Goal: Information Seeking & Learning: Learn about a topic

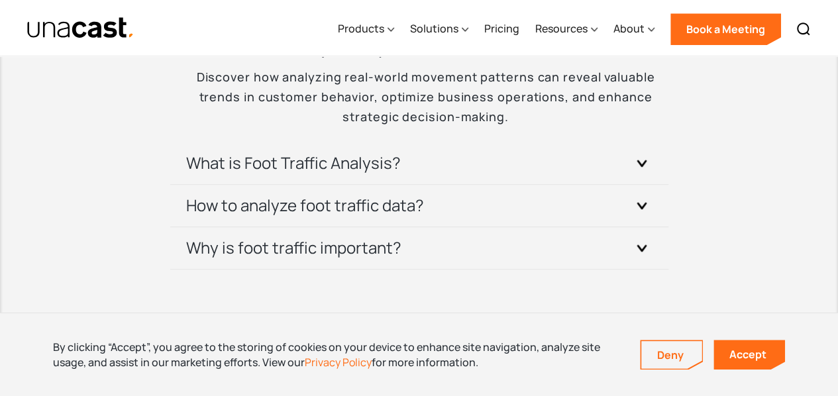
scroll to position [2921, 0]
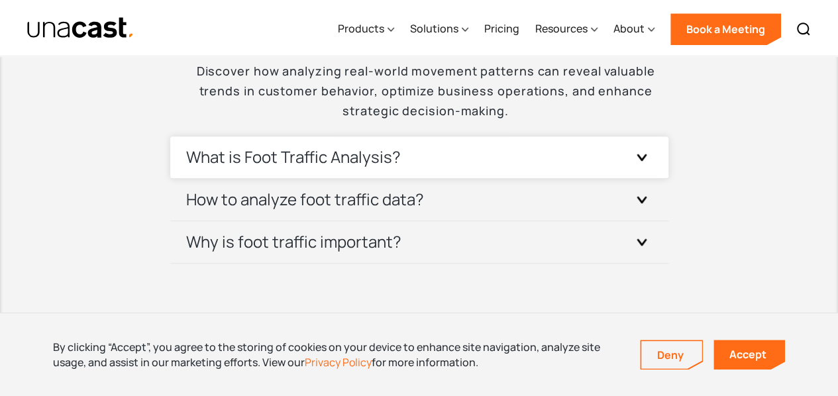
click at [428, 157] on div "What is Foot Traffic Analysis?" at bounding box center [419, 157] width 466 height 42
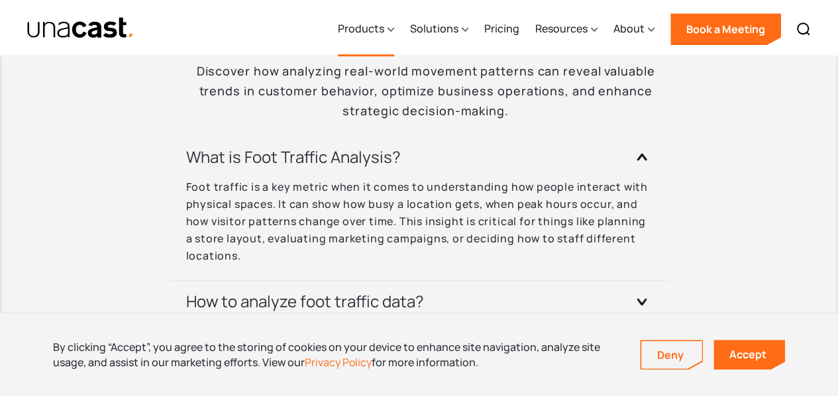
click at [383, 42] on div "Products" at bounding box center [366, 29] width 56 height 54
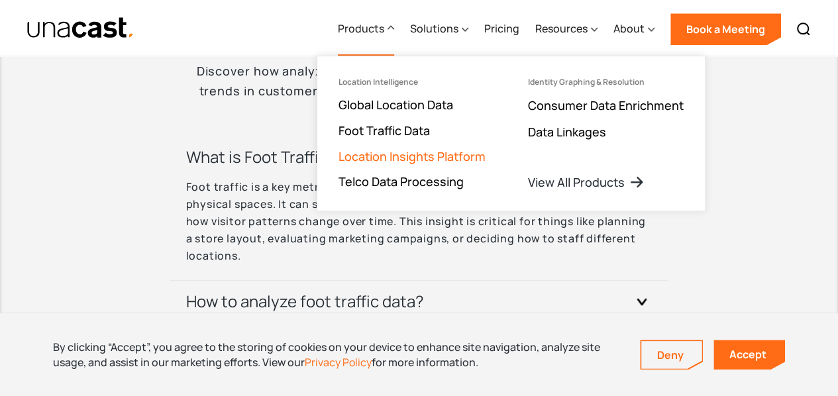
click at [404, 156] on link "Location Insights Platform" at bounding box center [411, 156] width 147 height 16
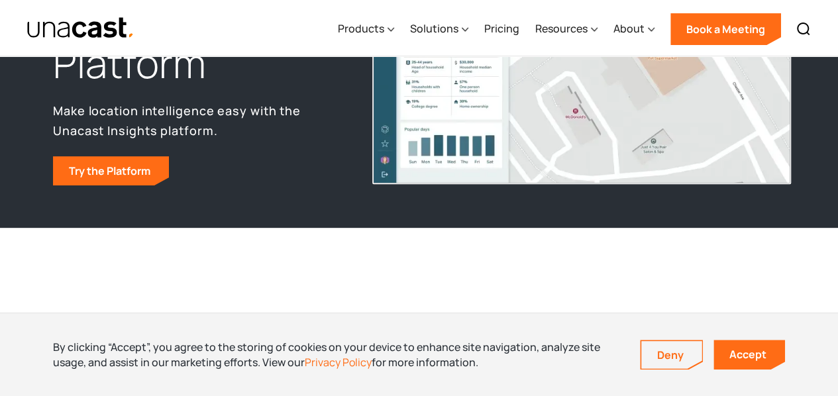
scroll to position [189, 0]
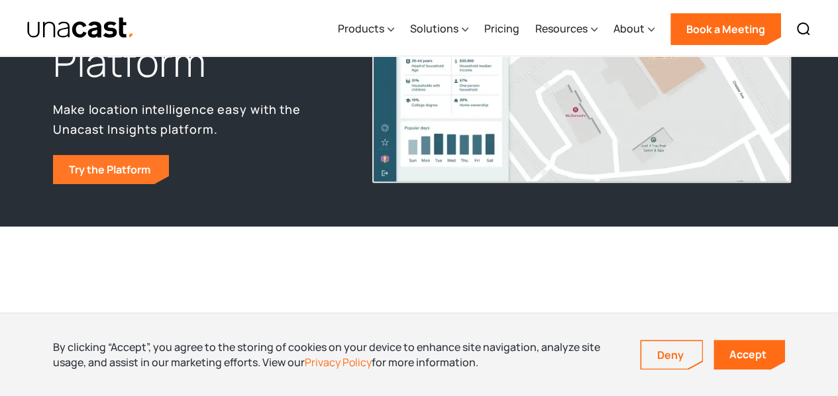
click at [129, 170] on link "Try the Platform" at bounding box center [111, 169] width 116 height 29
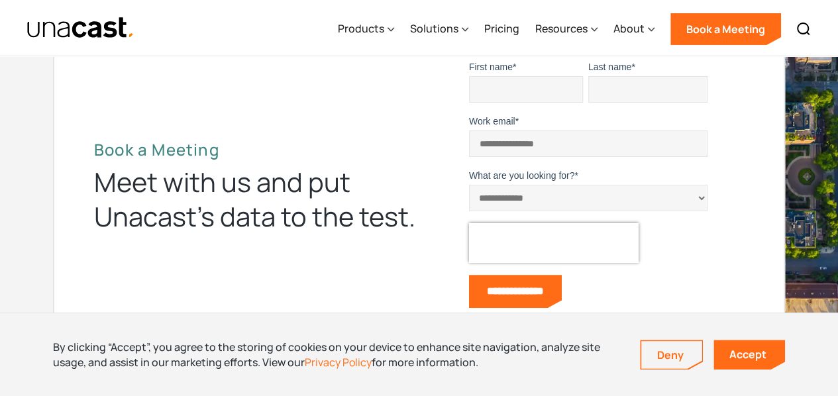
scroll to position [4784, 0]
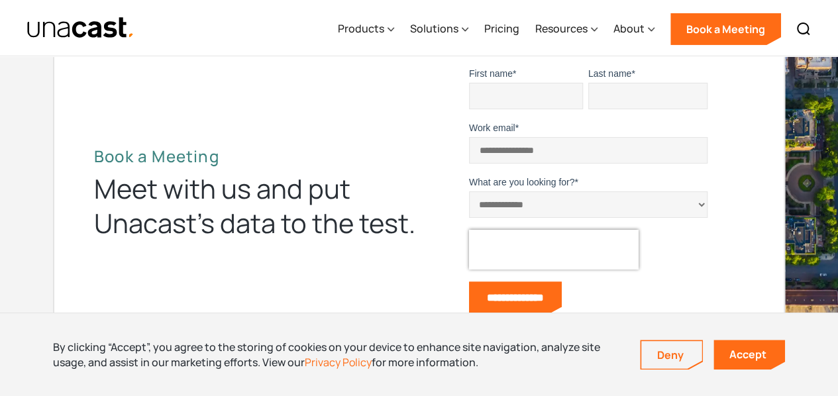
click at [497, 199] on select "**********" at bounding box center [588, 204] width 238 height 26
click at [409, 125] on div "**********" at bounding box center [419, 193] width 650 height 253
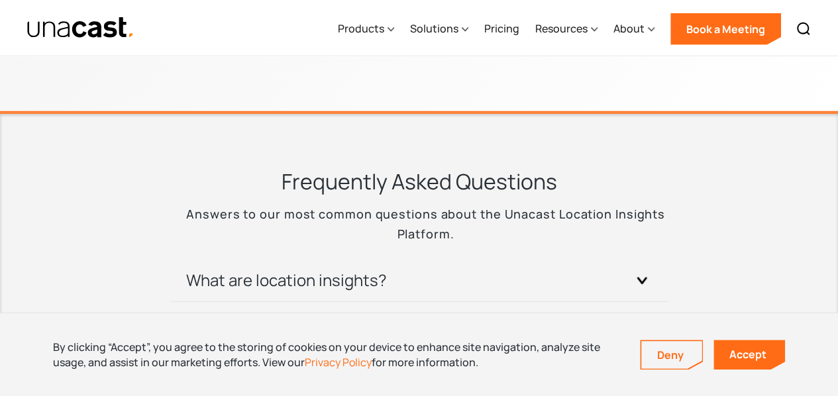
scroll to position [4207, 0]
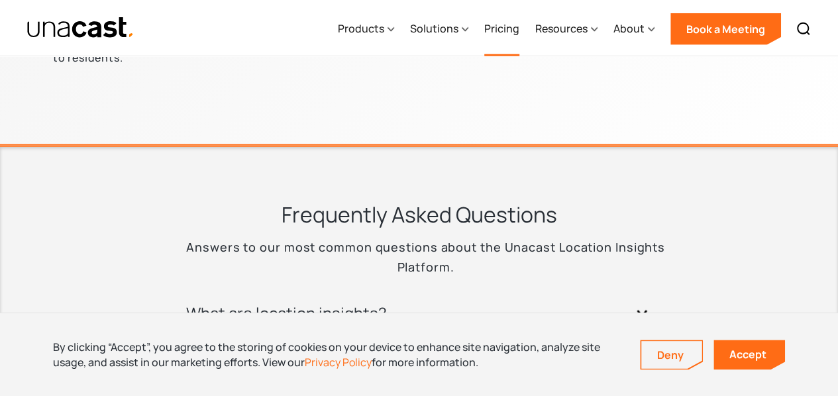
click at [506, 21] on link "Pricing" at bounding box center [501, 29] width 35 height 54
